Goal: Transaction & Acquisition: Purchase product/service

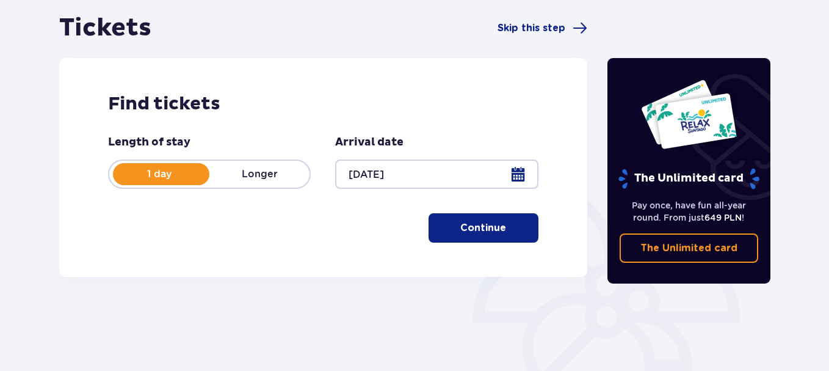
scroll to position [129, 0]
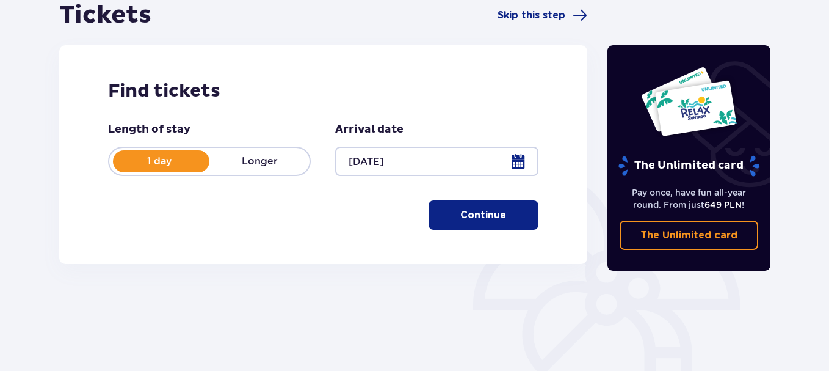
click at [485, 214] on p "Continue" at bounding box center [483, 214] width 46 height 13
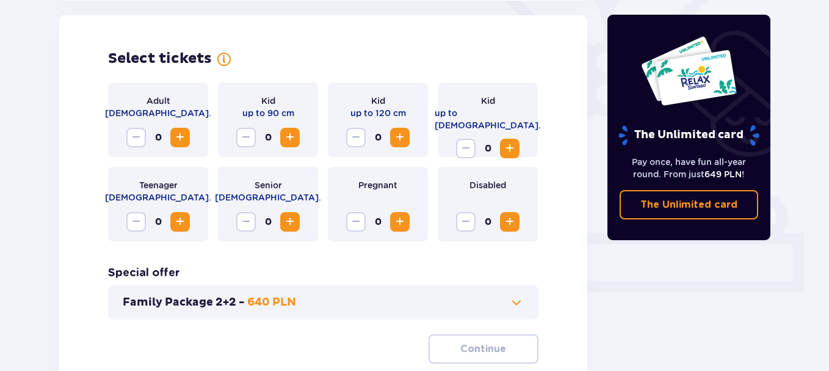
scroll to position [339, 0]
click at [179, 138] on span "Increase" at bounding box center [180, 136] width 15 height 15
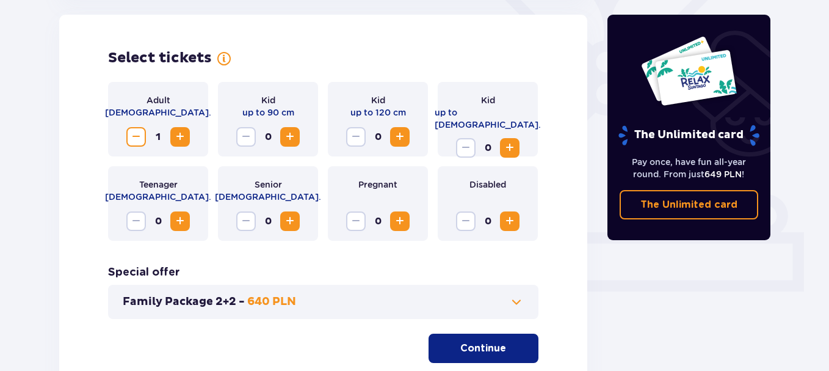
click at [179, 138] on span "Increase" at bounding box center [180, 136] width 15 height 15
click at [177, 221] on span "Increase" at bounding box center [180, 221] width 15 height 15
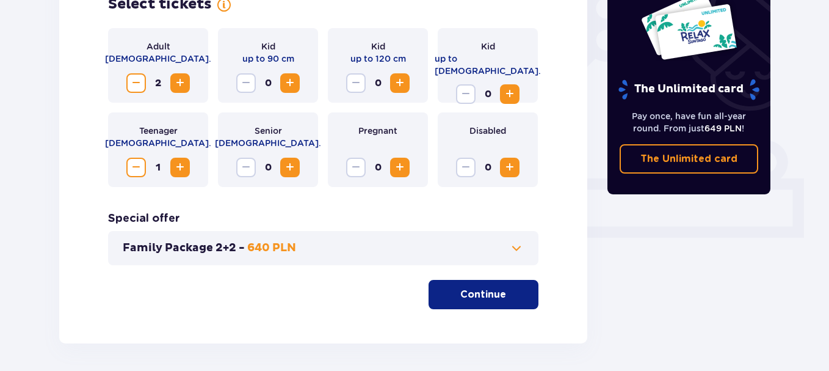
scroll to position [378, 0]
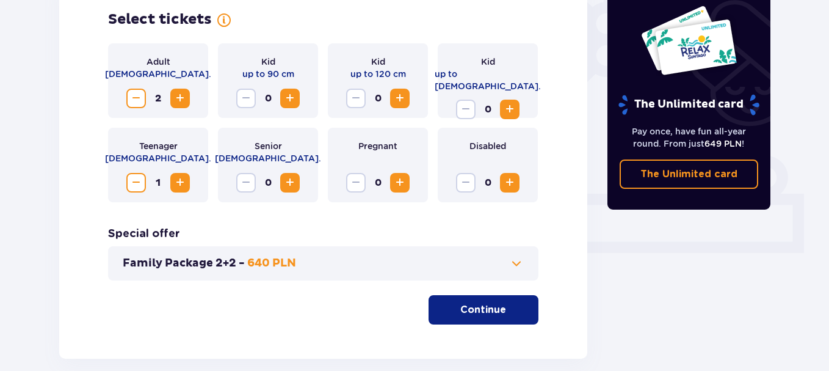
click at [466, 310] on p "Continue" at bounding box center [483, 309] width 46 height 13
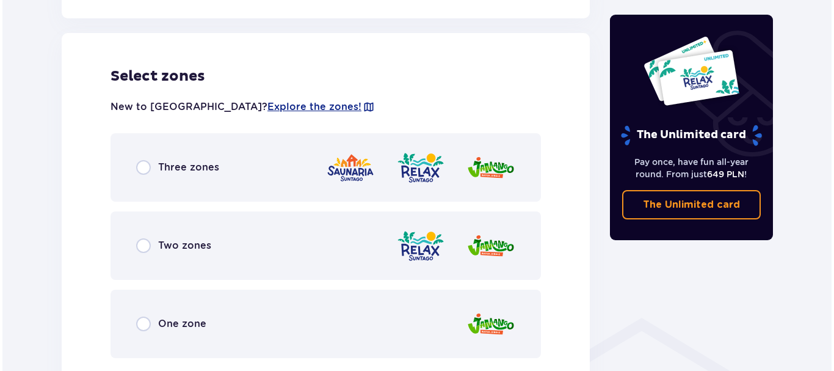
scroll to position [678, 0]
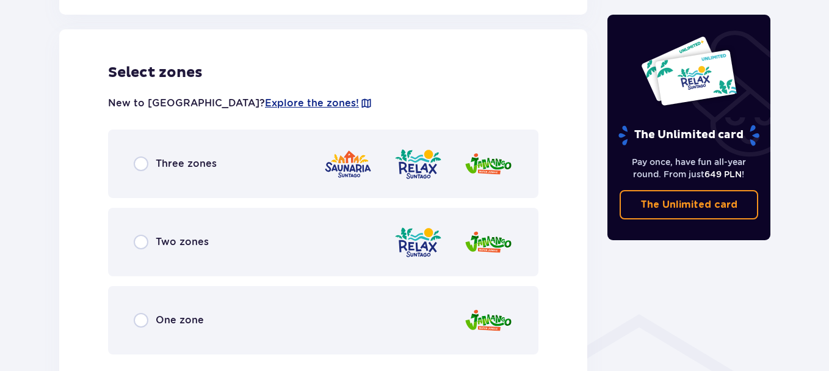
click at [360, 98] on span at bounding box center [366, 103] width 12 height 12
click at [269, 100] on span "Explore the zones!" at bounding box center [312, 102] width 94 height 13
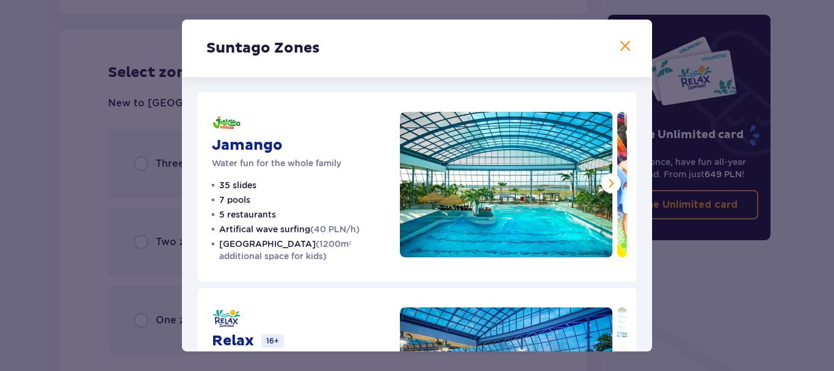
click at [604, 182] on span at bounding box center [611, 183] width 15 height 15
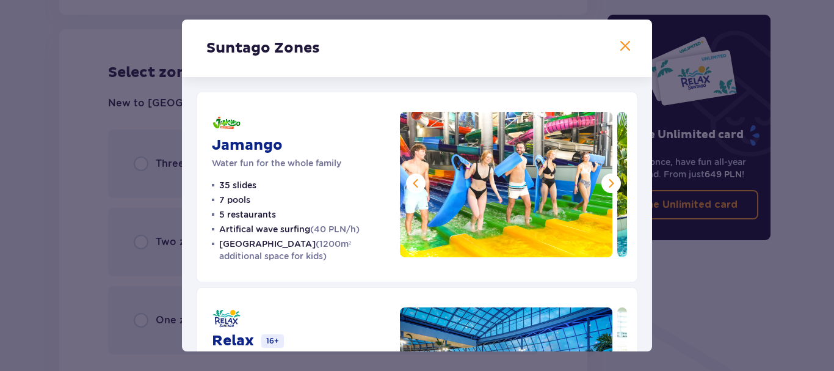
click at [604, 181] on span at bounding box center [611, 183] width 15 height 15
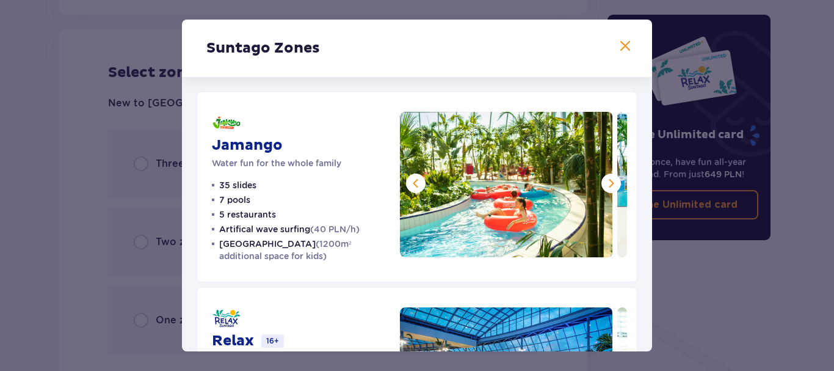
click at [604, 181] on span at bounding box center [611, 183] width 15 height 15
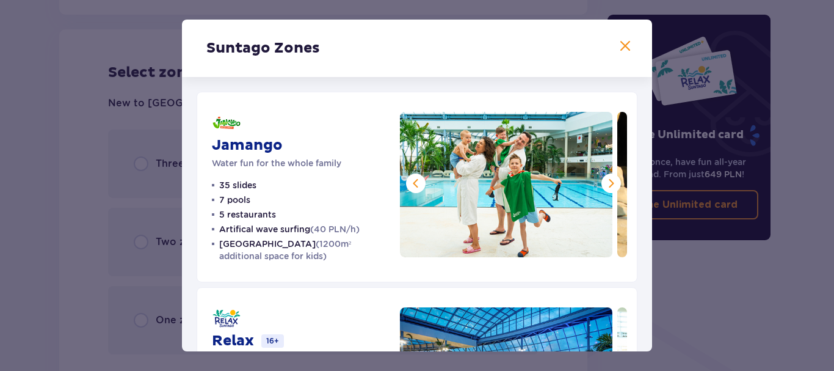
click at [604, 181] on span at bounding box center [611, 183] width 15 height 15
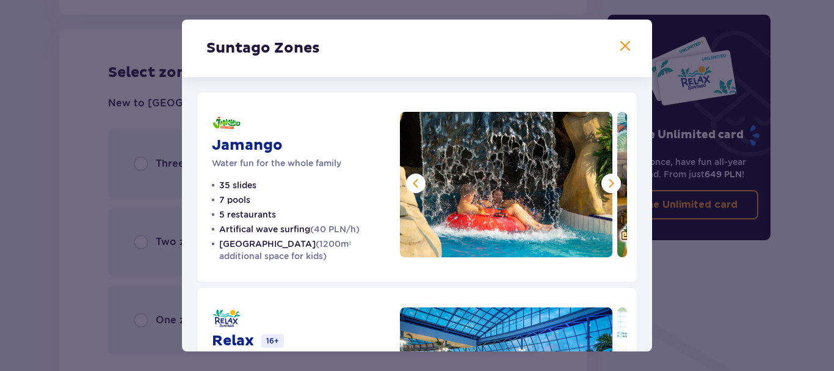
click at [604, 181] on span at bounding box center [611, 183] width 15 height 15
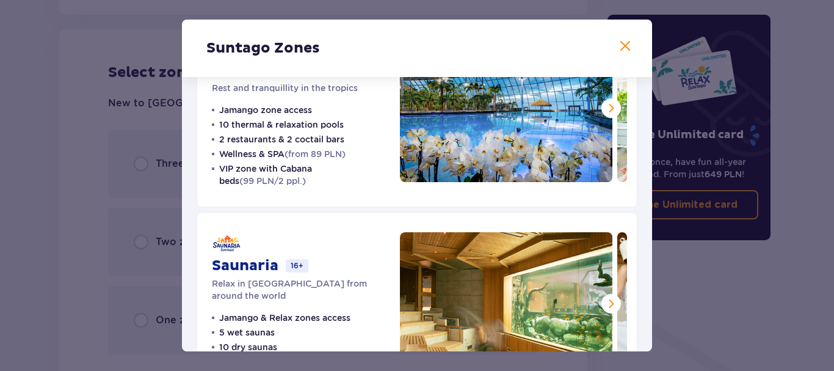
scroll to position [331, 0]
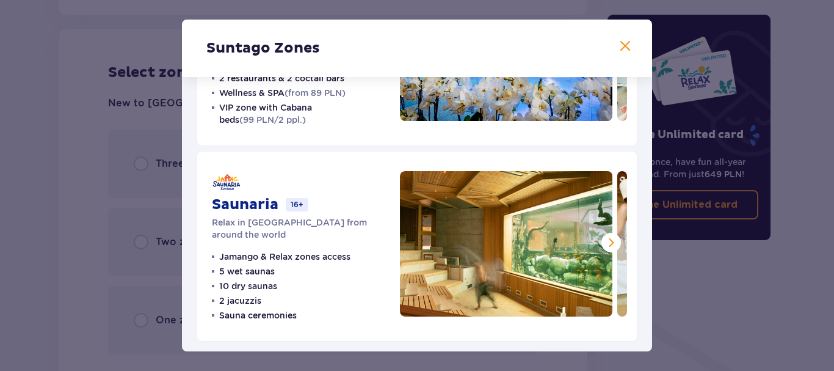
click at [619, 48] on span at bounding box center [625, 46] width 15 height 15
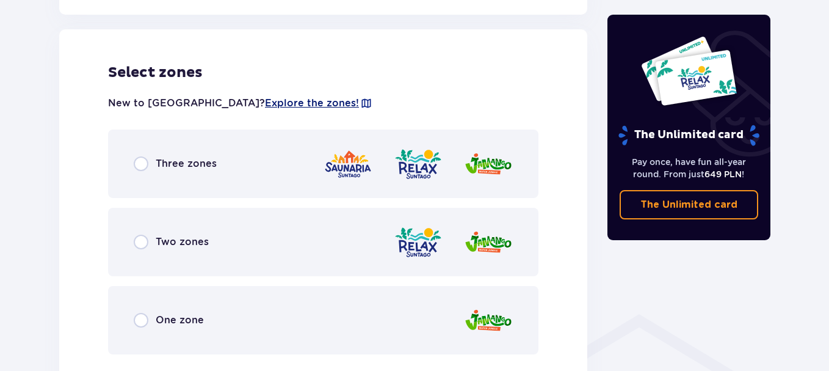
click at [265, 100] on span "Explore the zones!" at bounding box center [312, 102] width 94 height 13
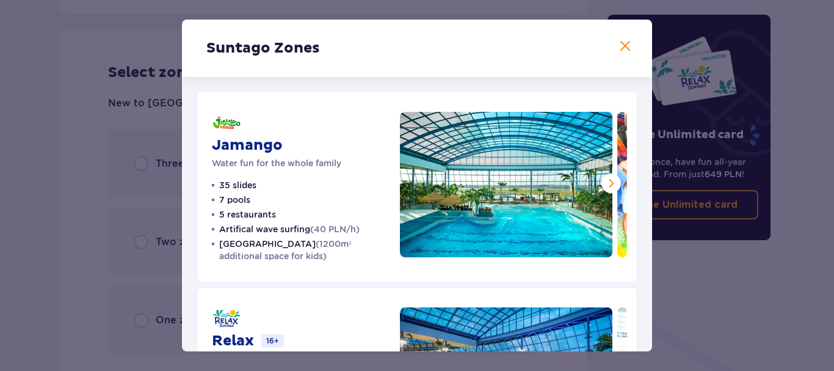
click at [620, 46] on span at bounding box center [625, 46] width 15 height 15
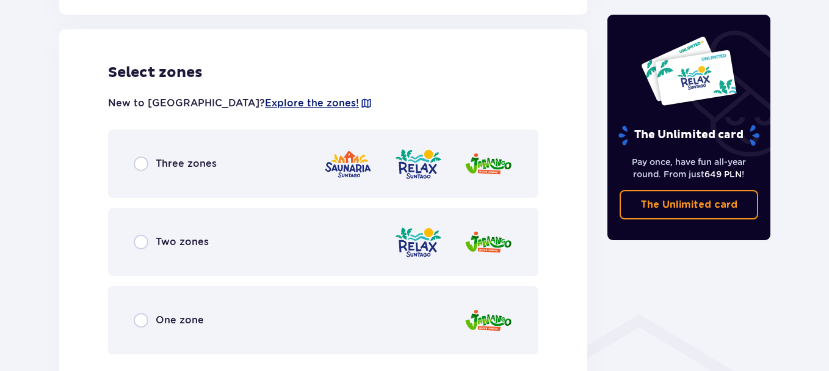
click at [265, 98] on span "Explore the zones!" at bounding box center [312, 102] width 94 height 13
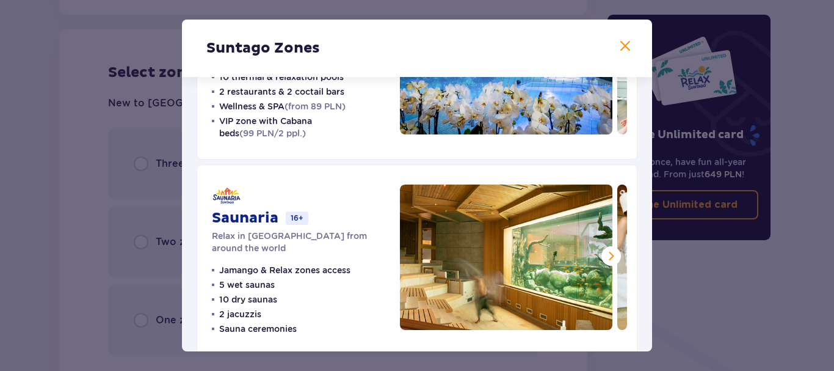
scroll to position [331, 0]
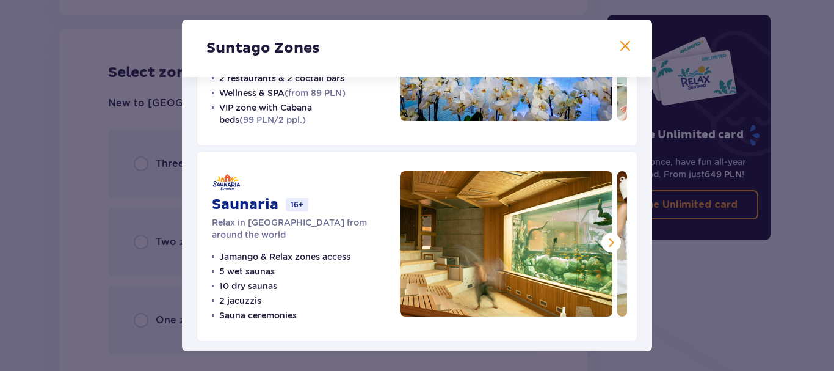
click at [622, 51] on span at bounding box center [625, 46] width 15 height 15
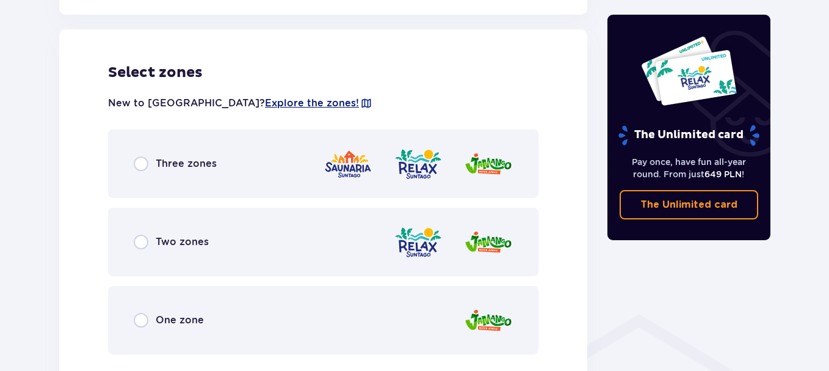
click at [265, 103] on span "Explore the zones!" at bounding box center [312, 102] width 94 height 13
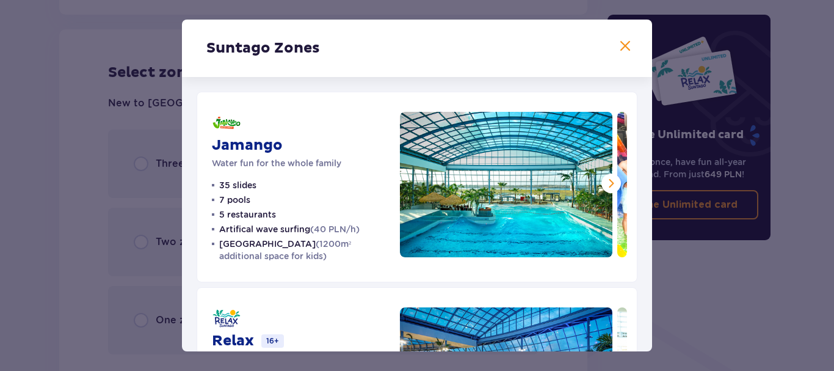
click at [609, 184] on span at bounding box center [611, 183] width 15 height 15
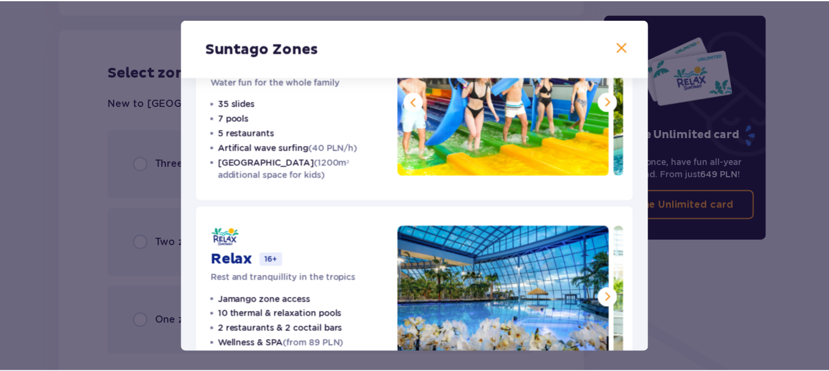
scroll to position [61, 0]
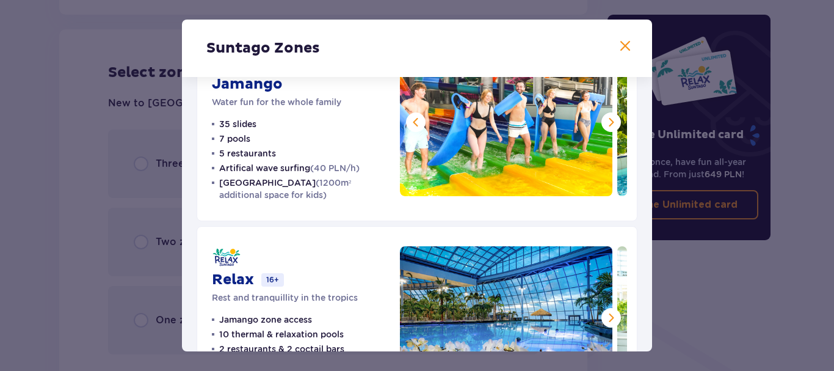
click at [623, 46] on span at bounding box center [625, 46] width 15 height 15
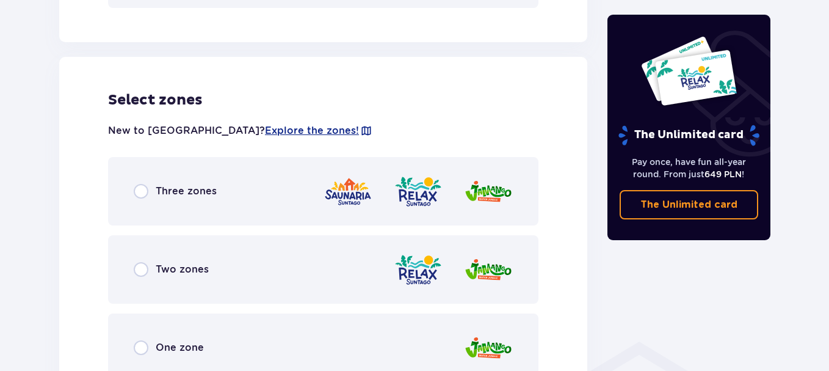
scroll to position [678, 0]
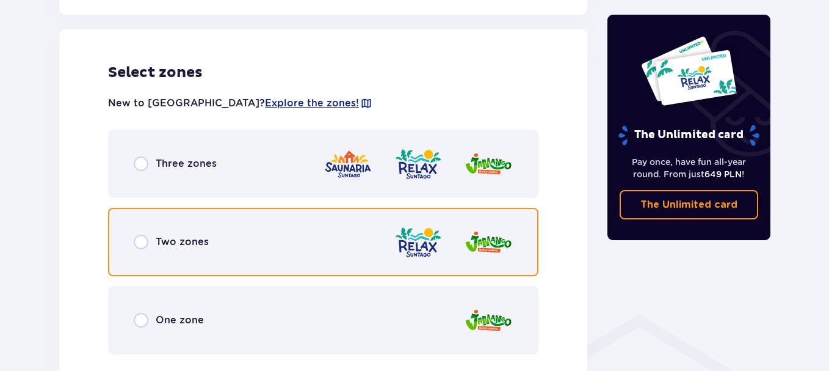
click at [135, 242] on input "radio" at bounding box center [141, 241] width 15 height 15
radio input "true"
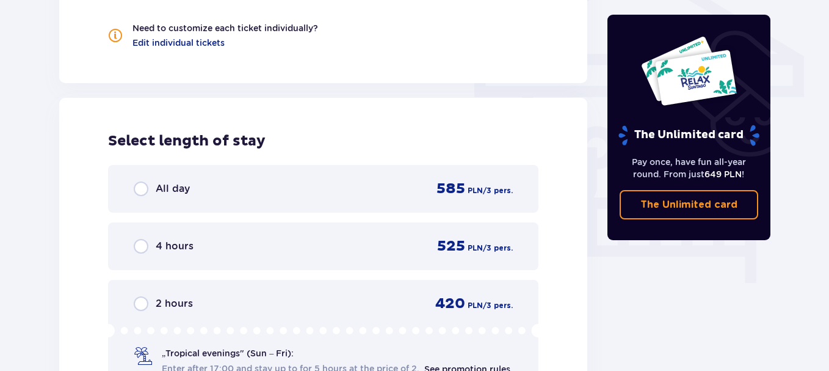
scroll to position [919, 0]
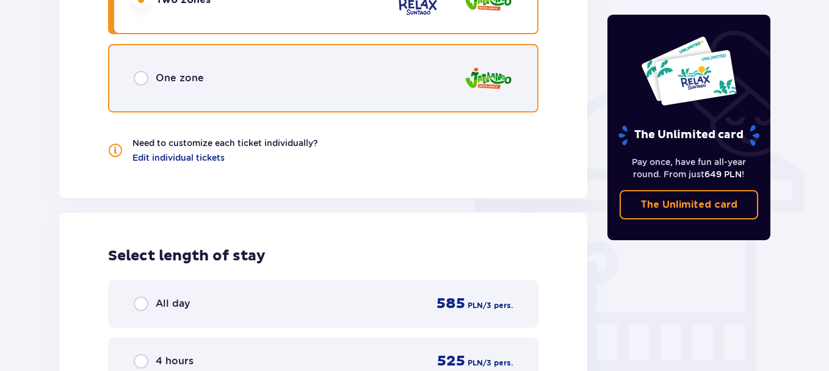
click at [144, 79] on input "radio" at bounding box center [141, 78] width 15 height 15
radio input "true"
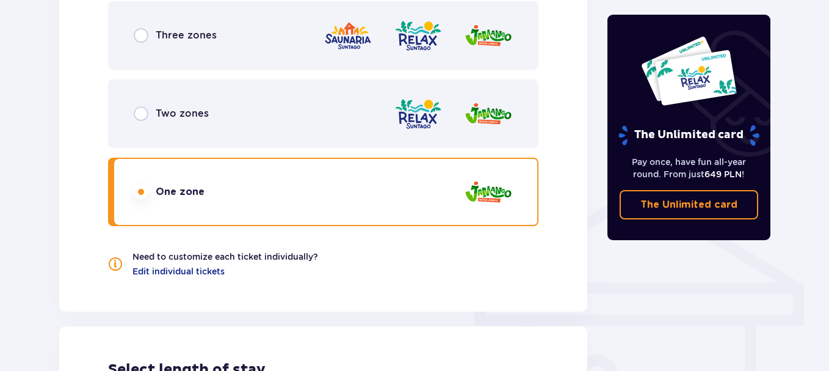
scroll to position [797, 0]
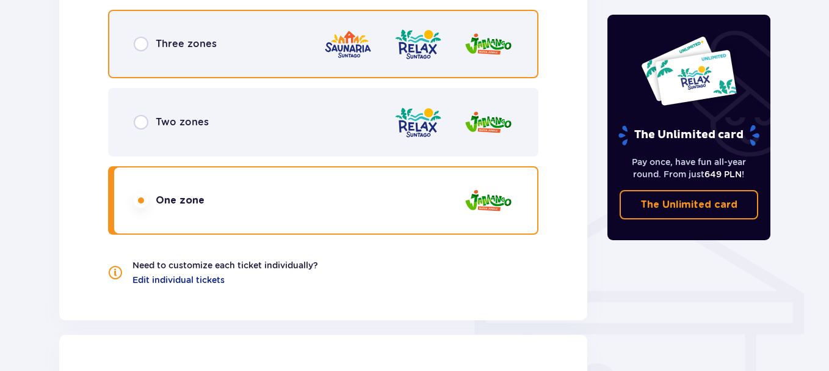
click at [135, 46] on input "radio" at bounding box center [141, 44] width 15 height 15
radio input "true"
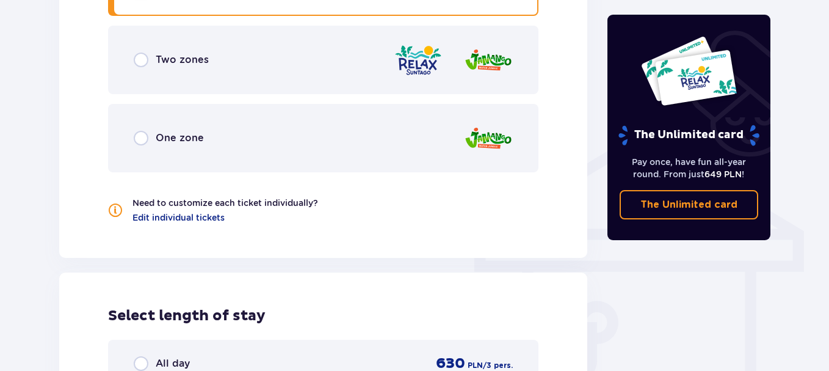
scroll to position [858, 0]
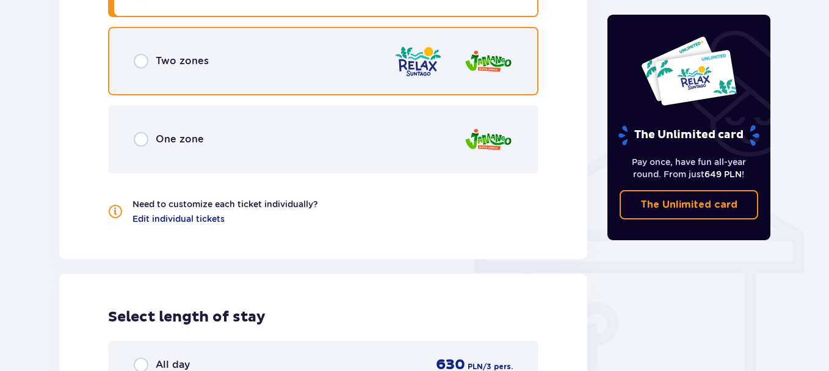
click at [138, 59] on input "radio" at bounding box center [141, 61] width 15 height 15
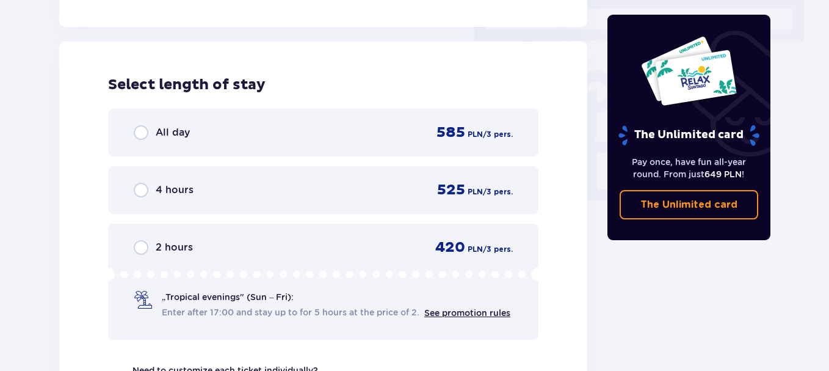
scroll to position [1079, 0]
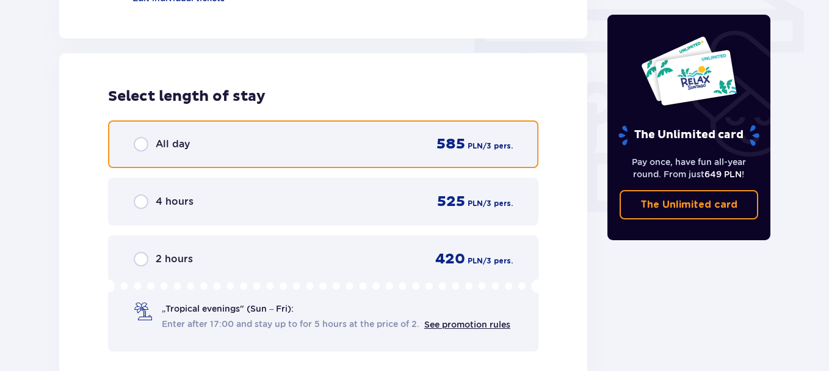
click at [145, 143] on input "radio" at bounding box center [141, 144] width 15 height 15
radio input "true"
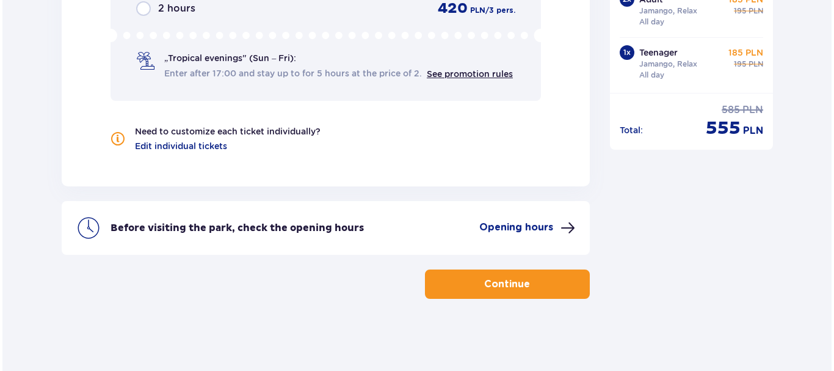
scroll to position [1330, 0]
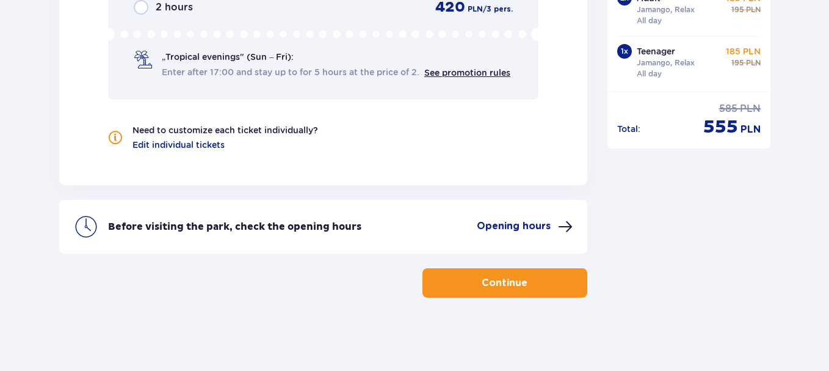
drag, startPoint x: 502, startPoint y: 224, endPoint x: 502, endPoint y: 233, distance: 8.5
click at [502, 233] on p "Opening hours" at bounding box center [514, 225] width 74 height 13
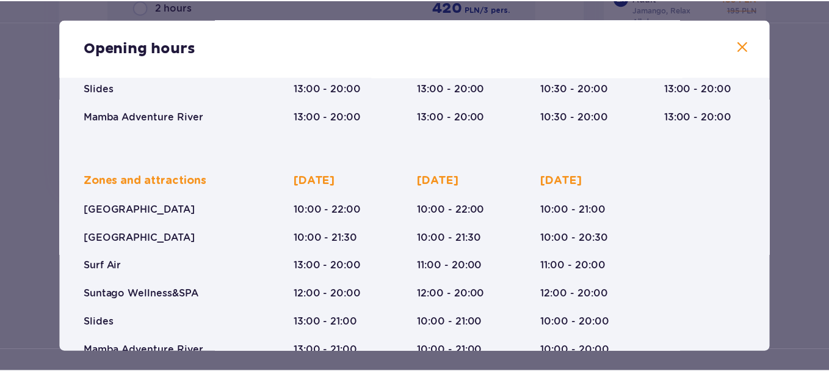
scroll to position [244, 0]
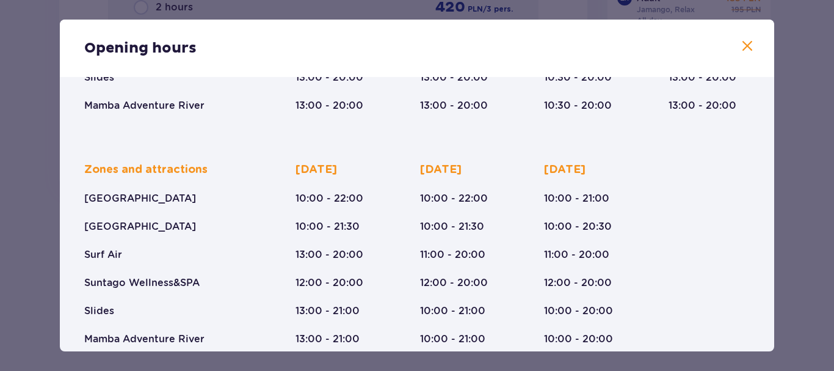
click at [740, 49] on span at bounding box center [747, 46] width 15 height 15
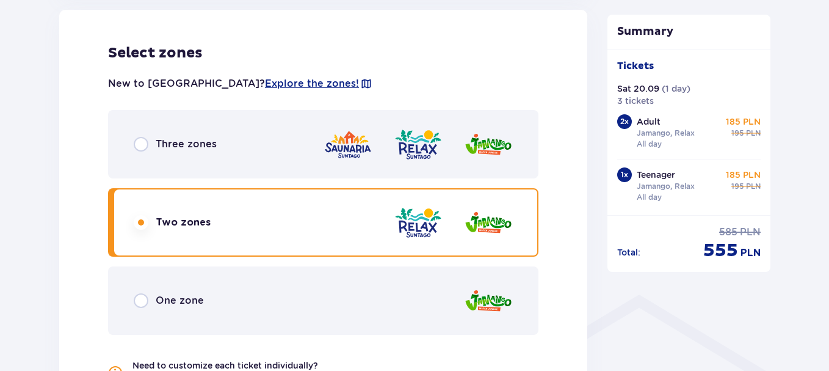
scroll to position [659, 0]
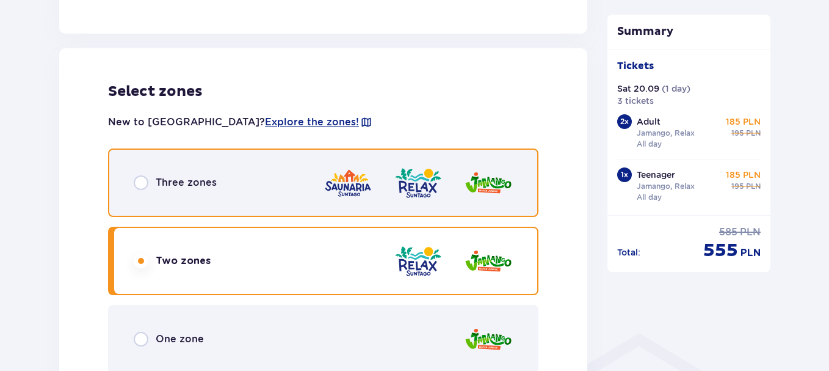
click at [145, 182] on input "radio" at bounding box center [141, 182] width 15 height 15
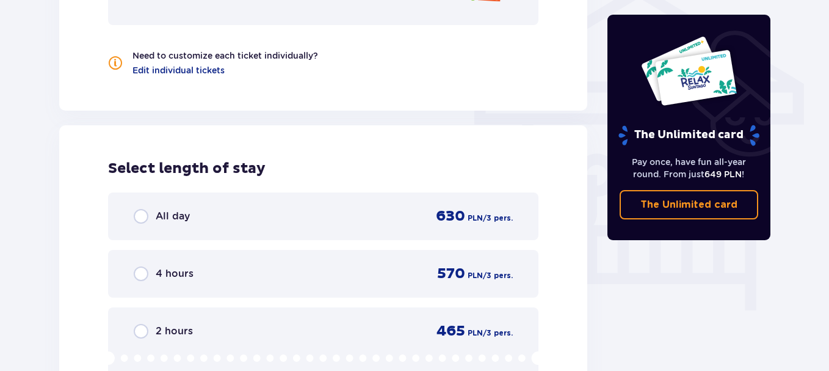
scroll to position [1103, 0]
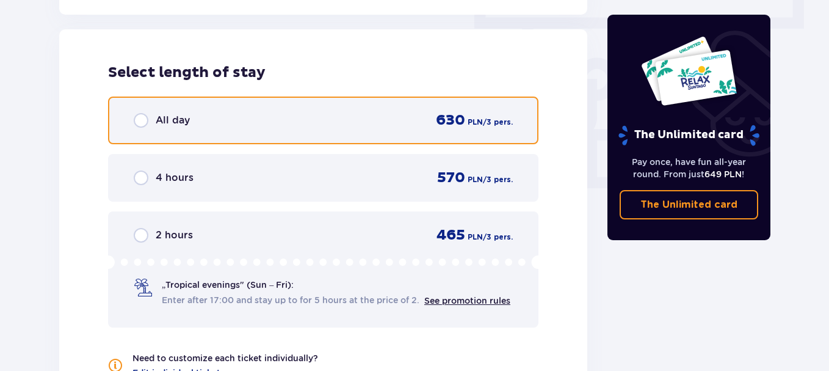
click at [141, 120] on input "radio" at bounding box center [141, 120] width 15 height 15
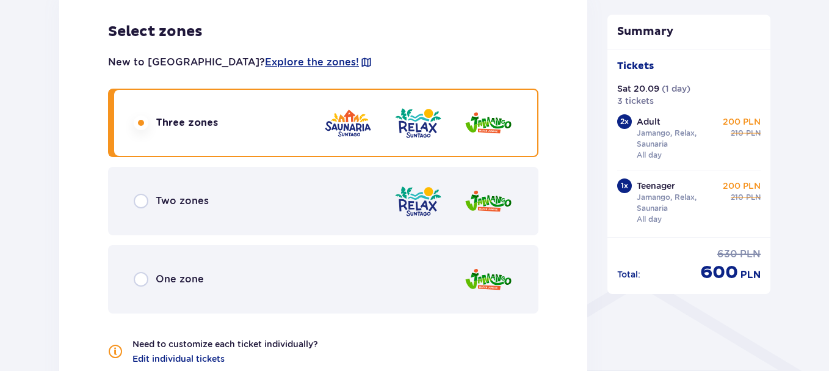
scroll to position [720, 0]
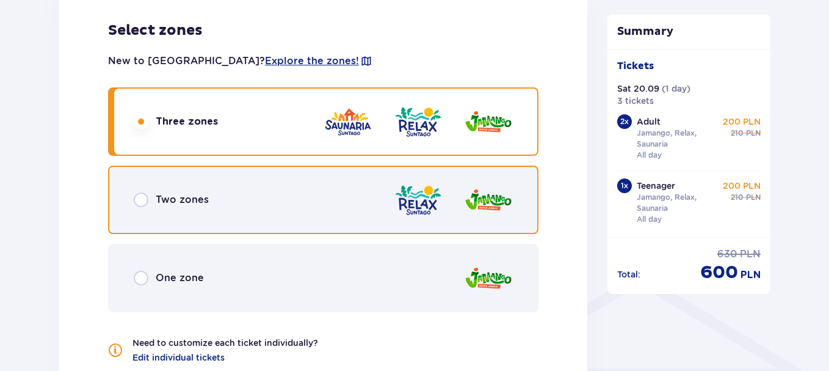
click at [139, 200] on input "radio" at bounding box center [141, 199] width 15 height 15
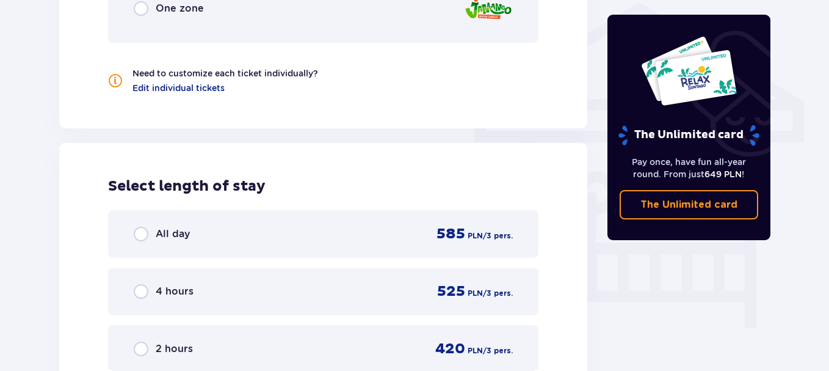
scroll to position [1103, 0]
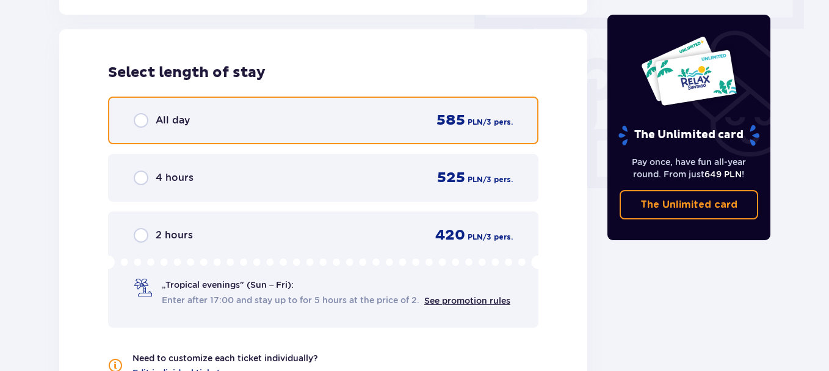
click at [140, 120] on input "radio" at bounding box center [141, 120] width 15 height 15
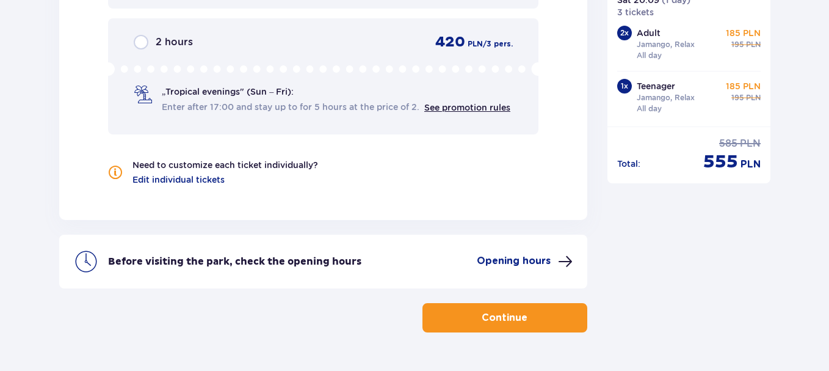
scroll to position [1330, 0]
